Goal: Task Accomplishment & Management: Complete application form

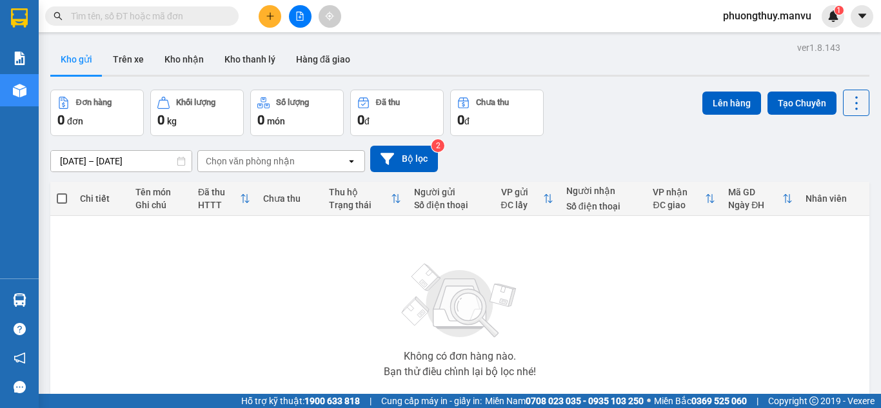
click at [159, 15] on input "text" at bounding box center [147, 16] width 152 height 14
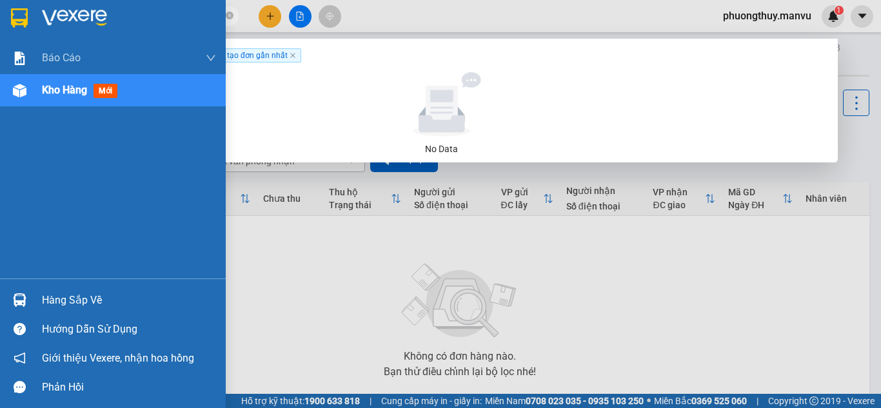
type input "8366"
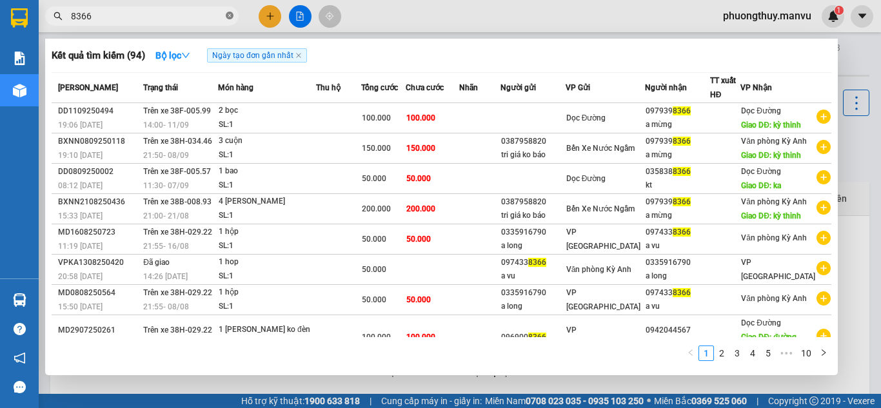
click at [228, 17] on icon "close-circle" at bounding box center [230, 16] width 8 height 8
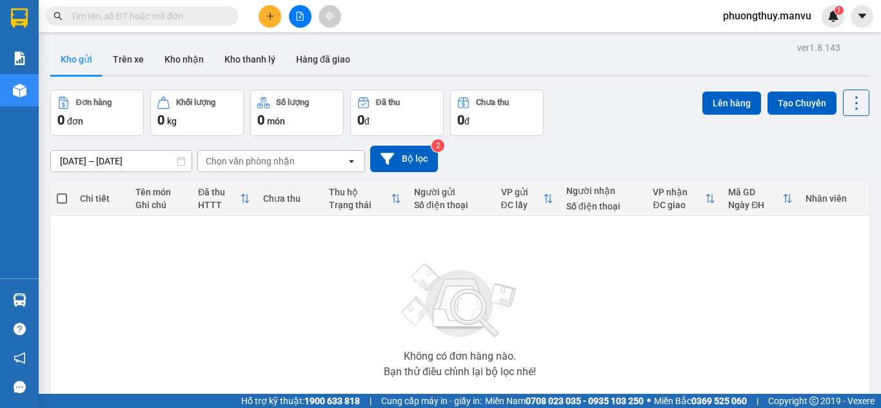
click at [212, 17] on input "text" at bounding box center [147, 16] width 152 height 14
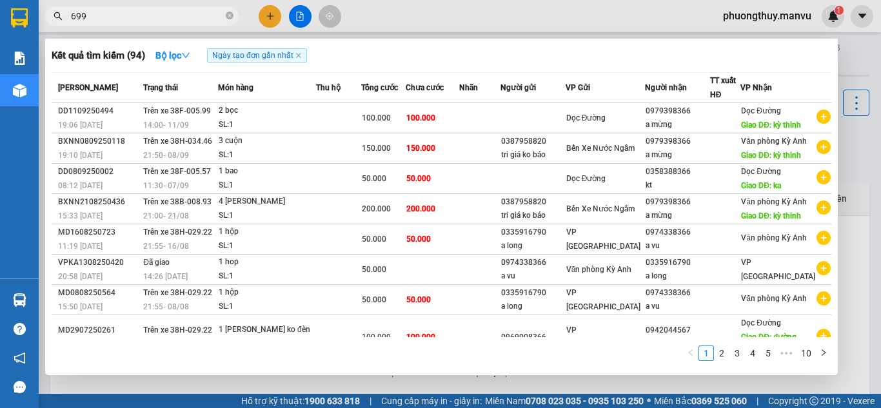
type input "6999"
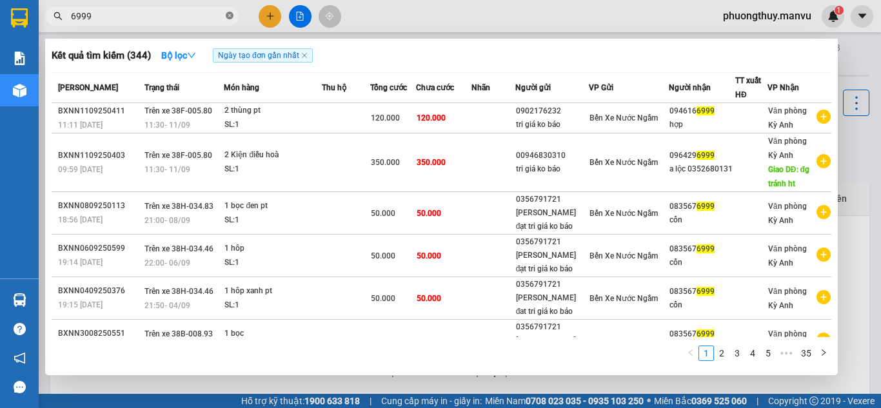
click at [231, 14] on icon "close-circle" at bounding box center [230, 16] width 8 height 8
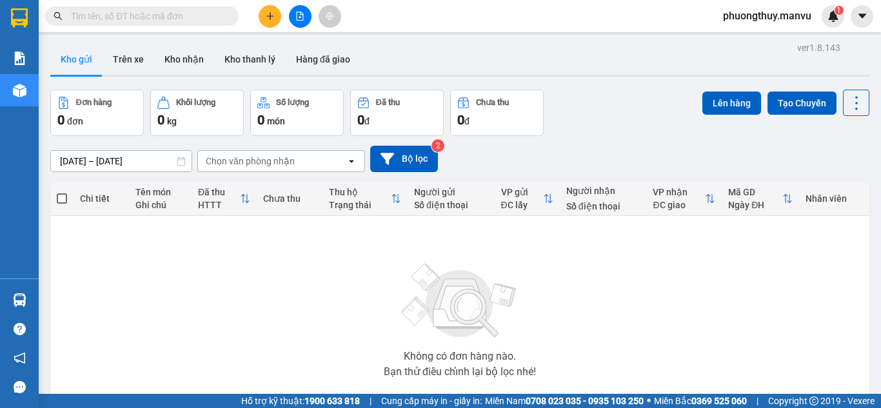
click at [179, 19] on input "text" at bounding box center [147, 16] width 152 height 14
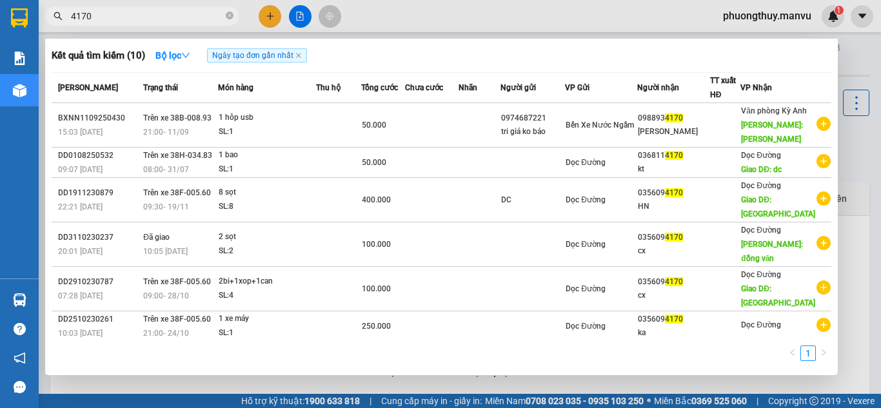
type input "4170"
click at [353, 5] on div at bounding box center [440, 204] width 881 height 408
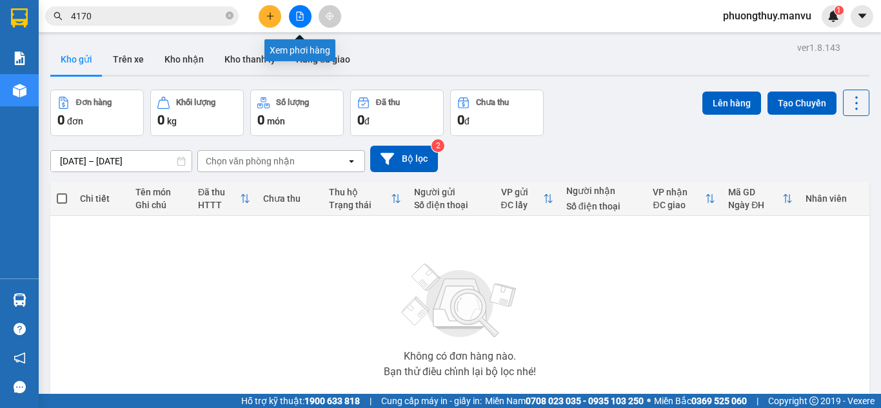
click at [296, 9] on button at bounding box center [300, 16] width 23 height 23
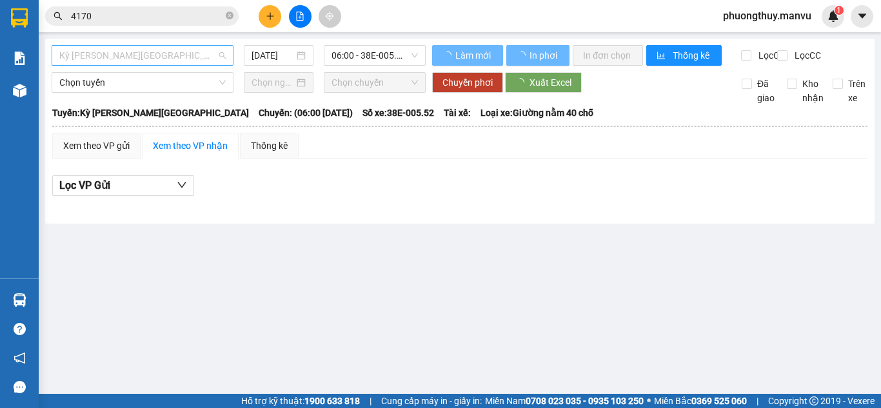
click at [125, 50] on span "Kỳ [PERSON_NAME][GEOGRAPHIC_DATA]" at bounding box center [142, 55] width 166 height 19
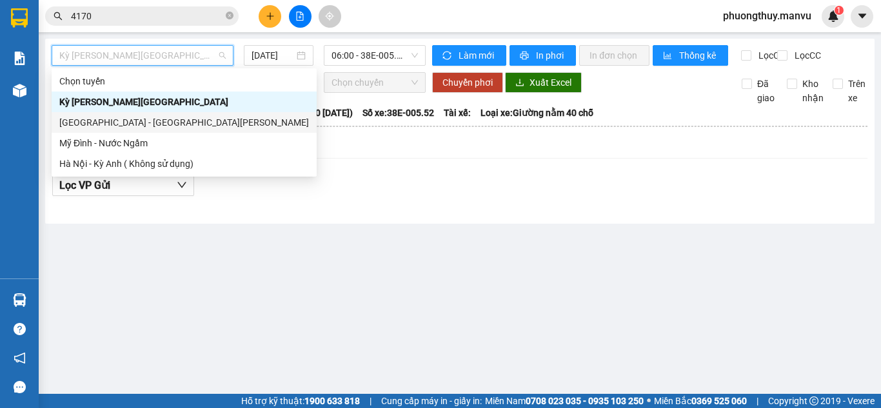
click at [101, 119] on div "[GEOGRAPHIC_DATA] - [GEOGRAPHIC_DATA][PERSON_NAME]" at bounding box center [184, 122] width 250 height 14
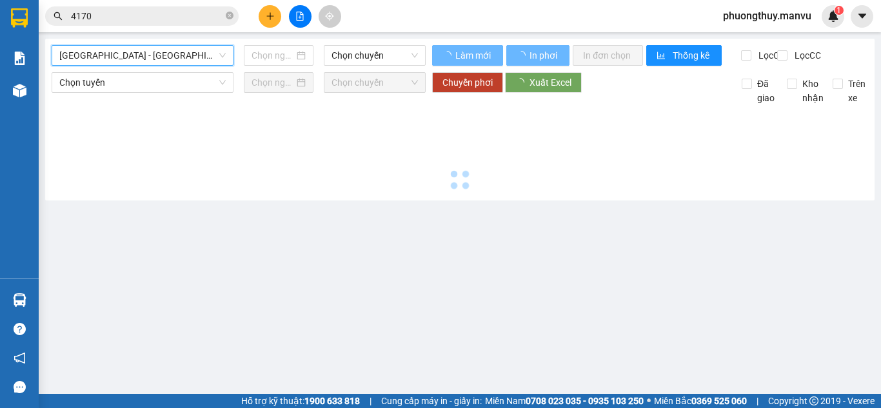
type input "[DATE]"
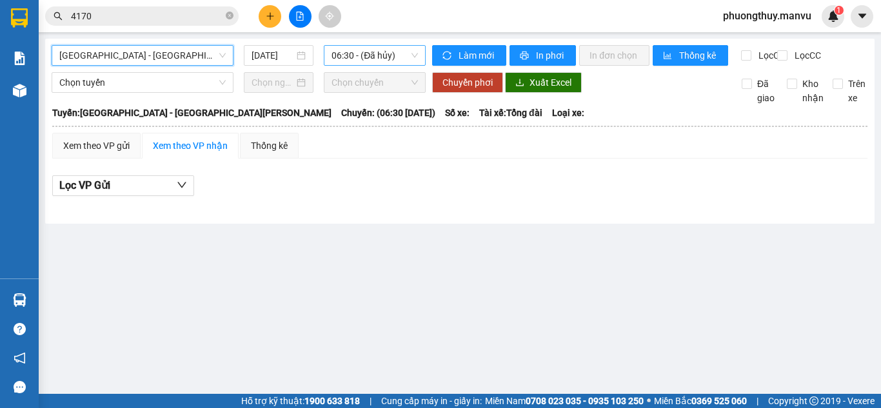
click at [365, 62] on span "06:30 - (Đã hủy)" at bounding box center [375, 55] width 86 height 19
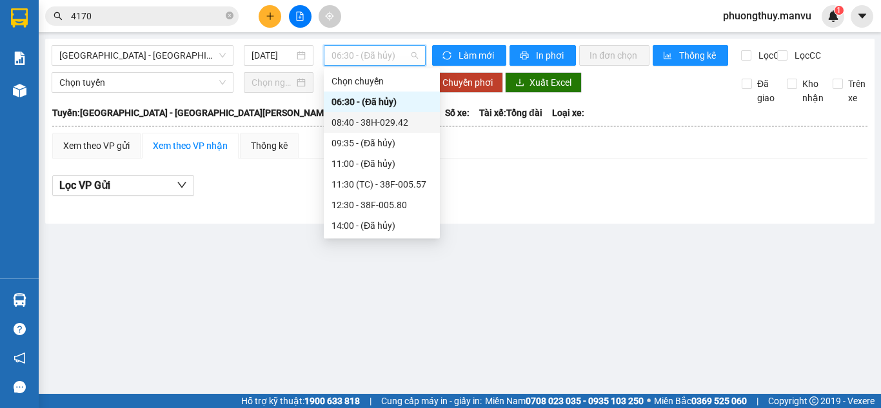
click at [375, 123] on div "08:40 - 38H-029.42" at bounding box center [382, 122] width 101 height 14
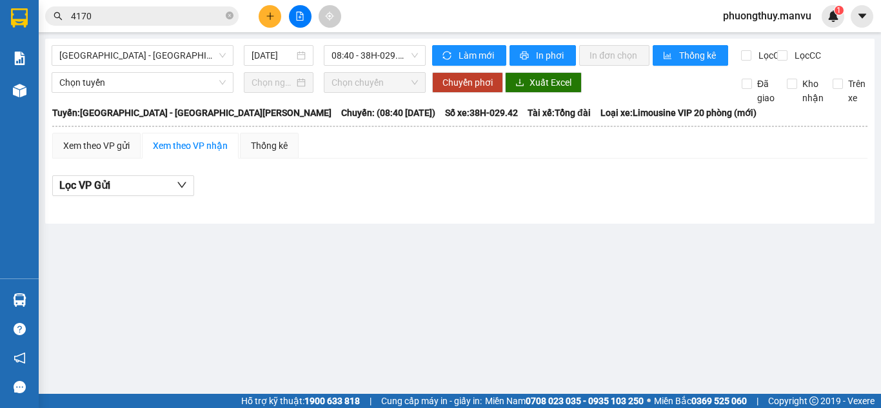
click at [406, 44] on div "[GEOGRAPHIC_DATA] - [GEOGRAPHIC_DATA][PERSON_NAME] [DATE] 08:40 - 38H-029.42 [P…" at bounding box center [460, 131] width 830 height 185
click at [404, 59] on span "08:40 - 38H-029.42" at bounding box center [375, 55] width 86 height 19
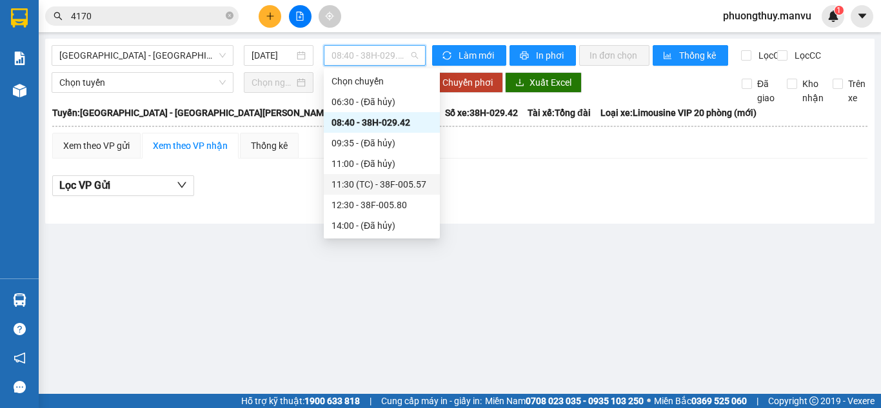
click at [404, 187] on div "11:30 (TC) - 38F-005.57" at bounding box center [382, 184] width 101 height 14
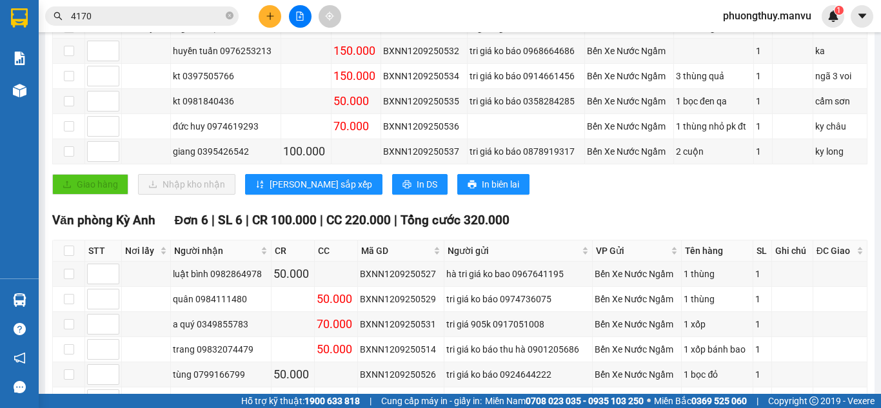
scroll to position [258, 0]
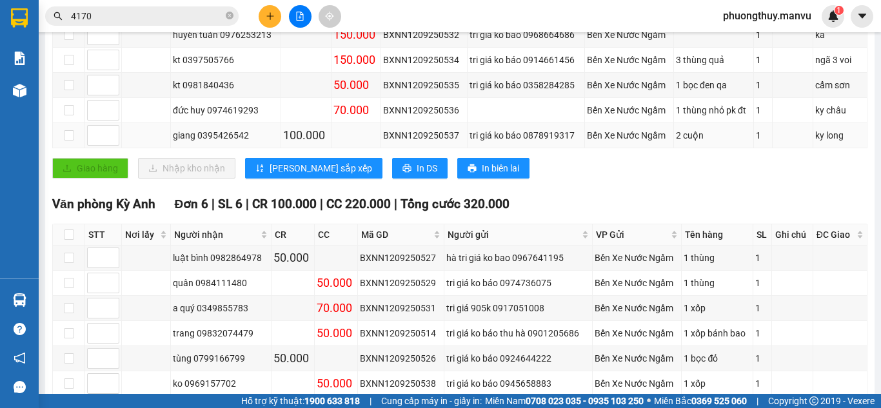
click at [223, 143] on div "giang 0395426542" at bounding box center [226, 135] width 106 height 14
click at [227, 141] on div "giang 0395426542" at bounding box center [226, 135] width 106 height 14
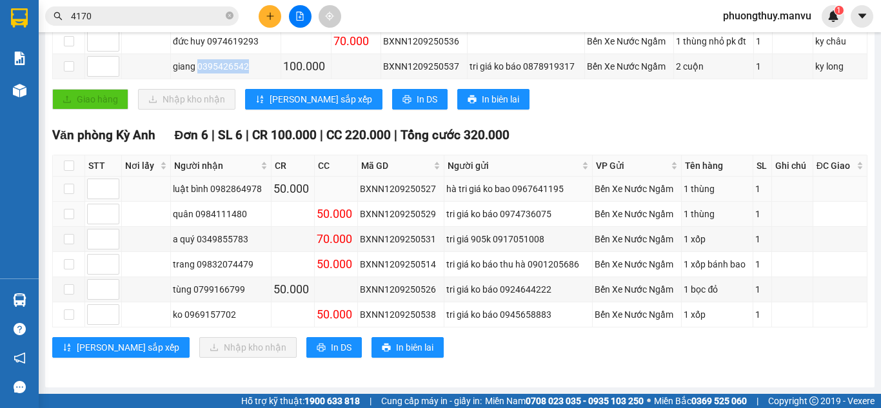
scroll to position [144, 0]
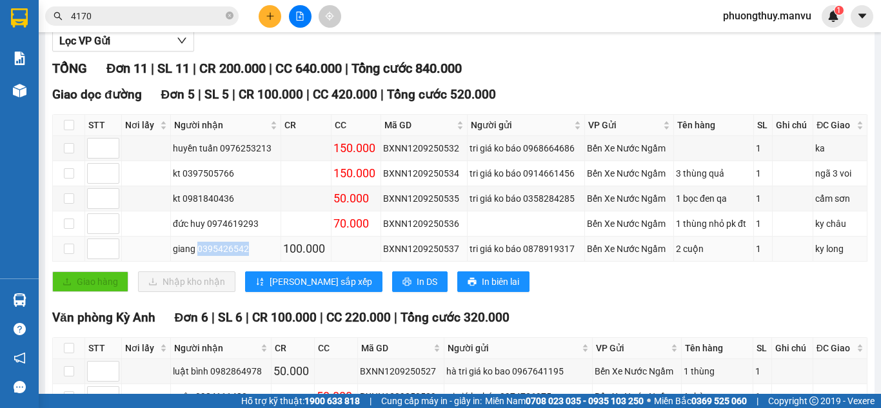
copy div "0395426542"
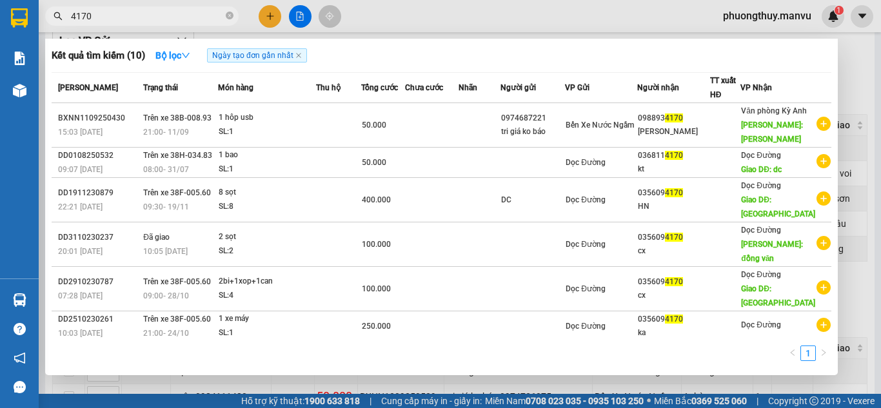
click at [109, 12] on input "4170" at bounding box center [147, 16] width 152 height 14
paste input "0395426542"
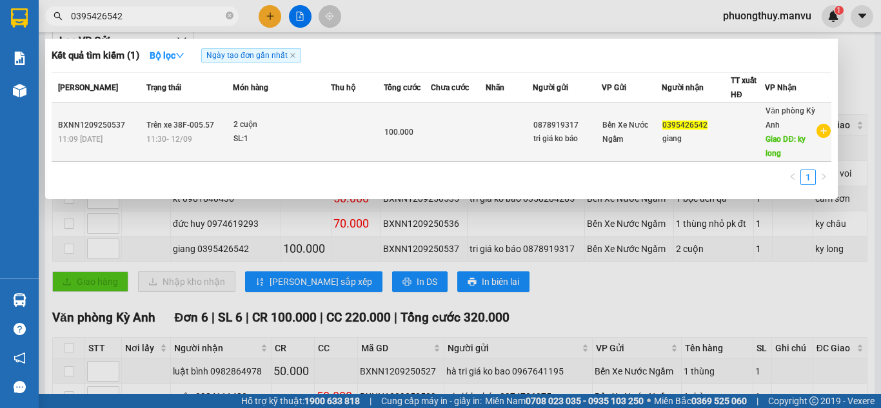
type input "0395426542"
click at [515, 139] on td at bounding box center [509, 132] width 47 height 59
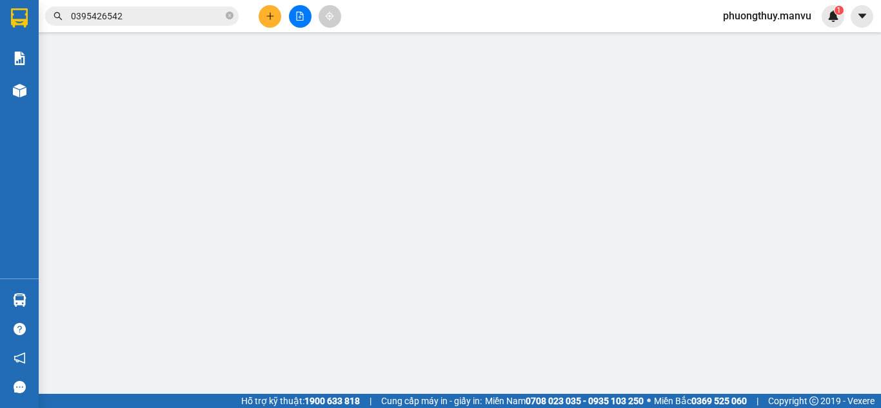
type input "0878919317"
type input "tri giá ko báo"
type input "0395426542"
type input "giang"
type input "ky long"
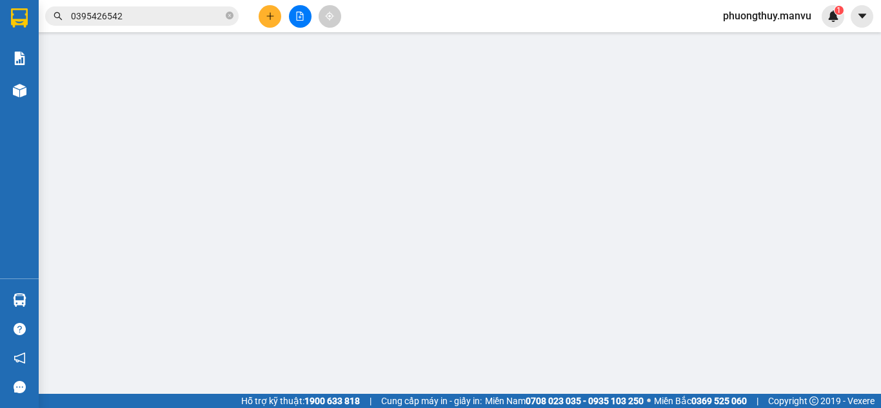
type input "100.000"
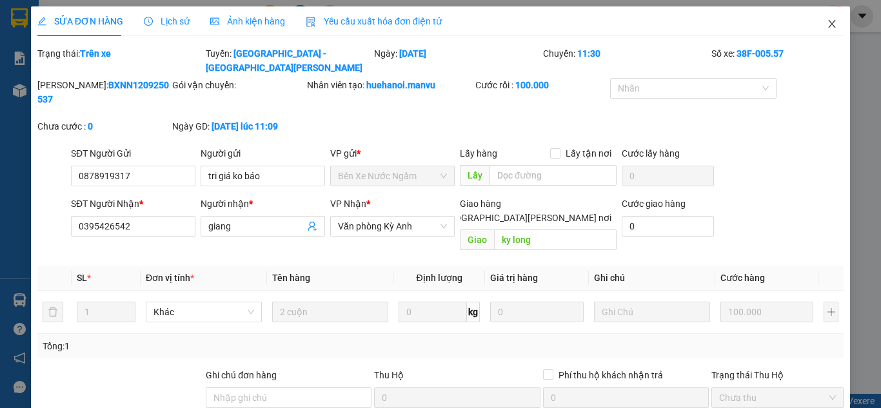
click at [827, 23] on icon "close" at bounding box center [832, 24] width 10 height 10
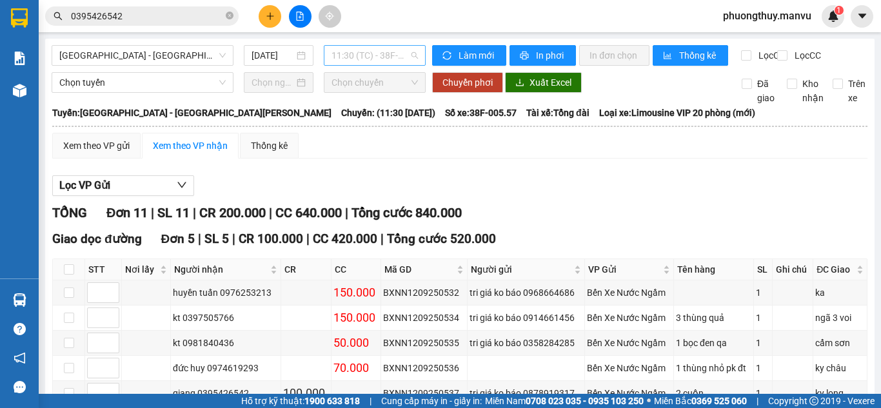
click at [351, 57] on span "11:30 (TC) - 38F-005.57" at bounding box center [375, 55] width 86 height 19
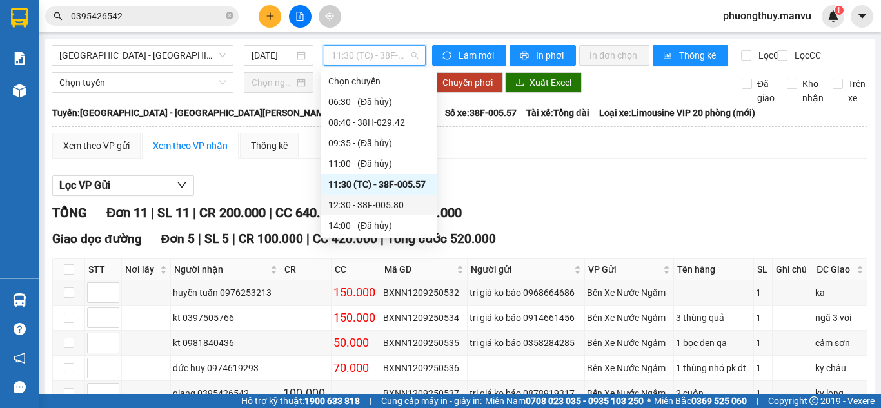
click at [373, 206] on div "12:30 - 38F-005.80" at bounding box center [378, 205] width 101 height 14
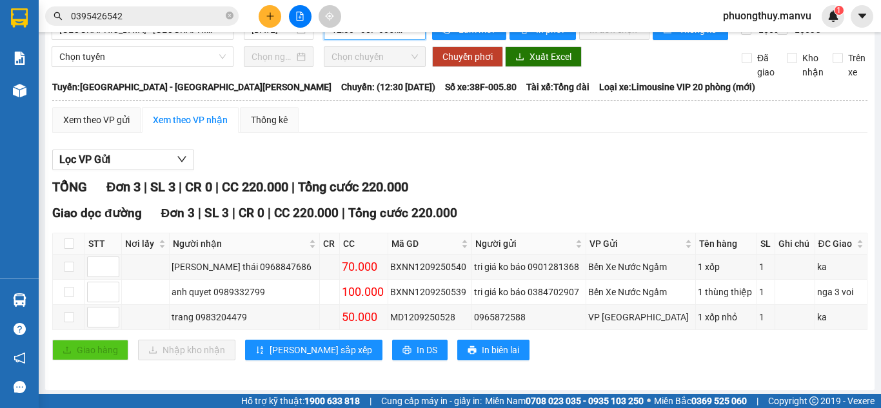
scroll to position [39, 0]
